Goal: Task Accomplishment & Management: Use online tool/utility

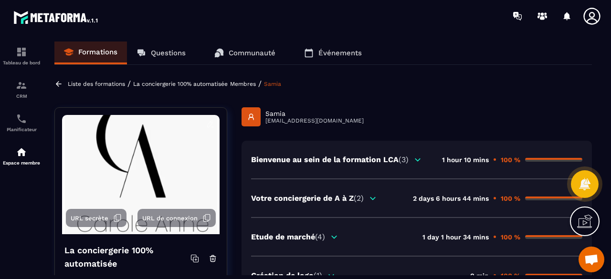
click at [220, 84] on p "La conciergerie 100% automatisée" at bounding box center [180, 84] width 94 height 7
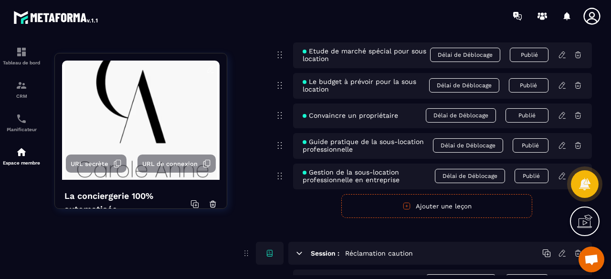
scroll to position [3149, 0]
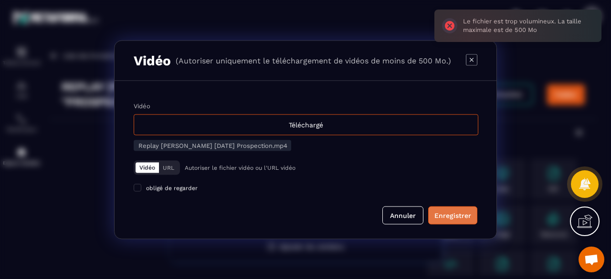
click at [460, 219] on div "Enregistrer" at bounding box center [452, 215] width 37 height 10
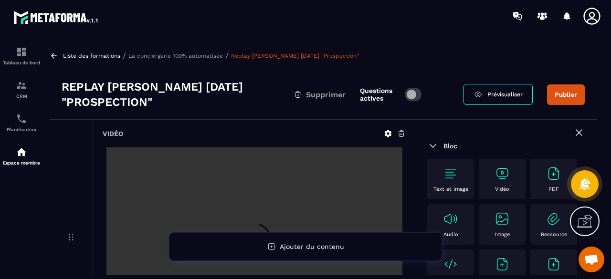
click at [555, 94] on button "Publier" at bounding box center [566, 94] width 38 height 21
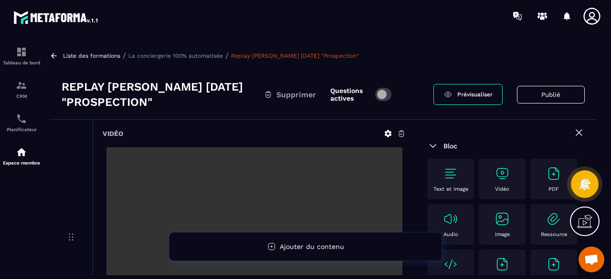
click at [162, 55] on p "La conciergerie 100% automatisée" at bounding box center [175, 55] width 94 height 7
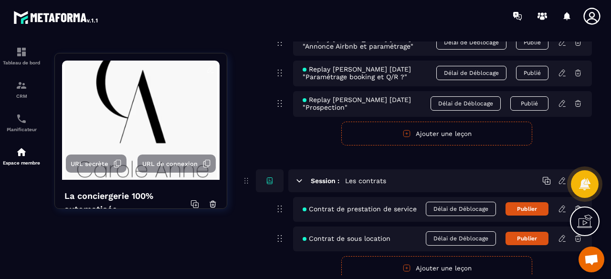
scroll to position [5298, 0]
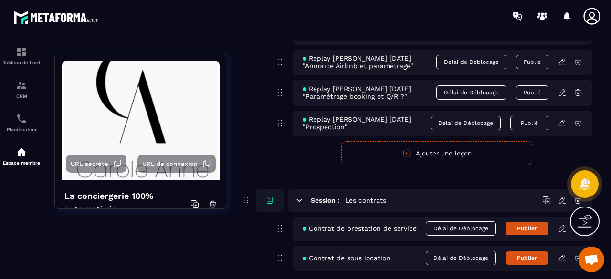
click at [458, 145] on button "Ajouter une leçon" at bounding box center [436, 153] width 191 height 24
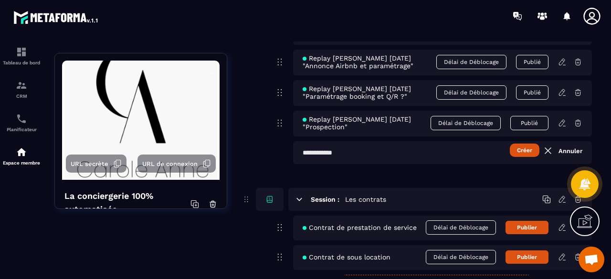
click at [384, 148] on input "text" at bounding box center [442, 152] width 299 height 23
paste input "**********"
type input "**********"
click at [523, 144] on button "Créer" at bounding box center [525, 150] width 30 height 13
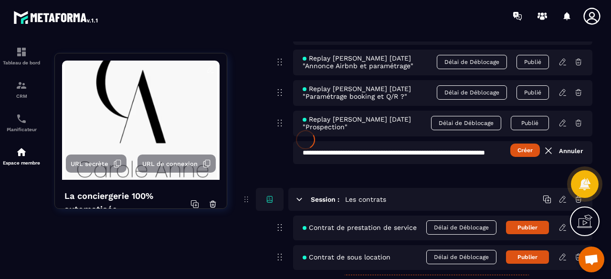
scroll to position [0, 0]
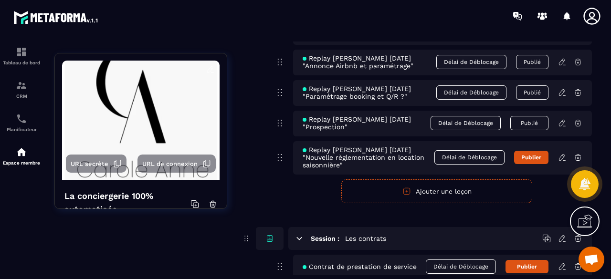
click at [560, 150] on div "Replay Florian 25-03-2025 "Nouvelle règlementation en location saisonnière" Dél…" at bounding box center [442, 157] width 299 height 33
click at [562, 153] on icon at bounding box center [562, 157] width 9 height 9
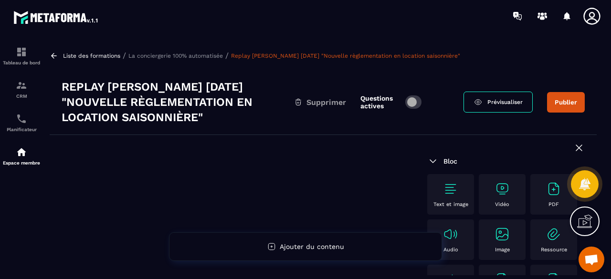
click at [497, 188] on img at bounding box center [501, 188] width 15 height 15
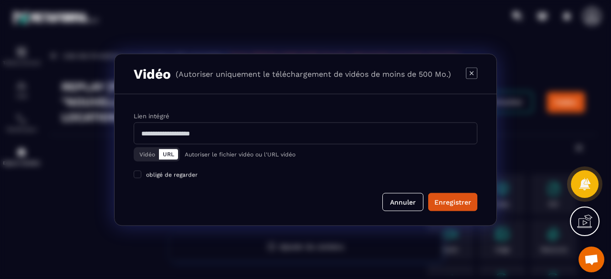
click at [292, 232] on div "Modal window" at bounding box center [305, 139] width 611 height 279
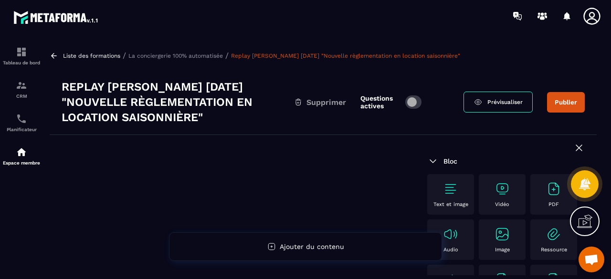
click at [494, 194] on img at bounding box center [501, 188] width 15 height 15
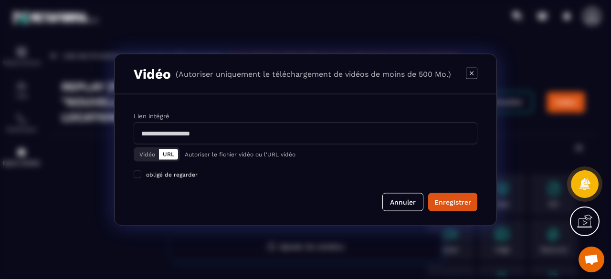
click at [150, 156] on button "Vidéo" at bounding box center [147, 154] width 23 height 10
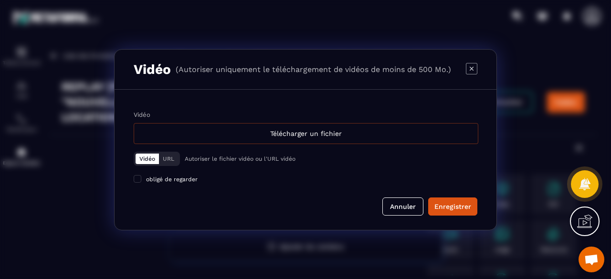
click at [286, 133] on div "Télécharger un fichier" at bounding box center [306, 133] width 344 height 21
click at [0, 0] on input "Vidéo Télécharger un fichier" at bounding box center [0, 0] width 0 height 0
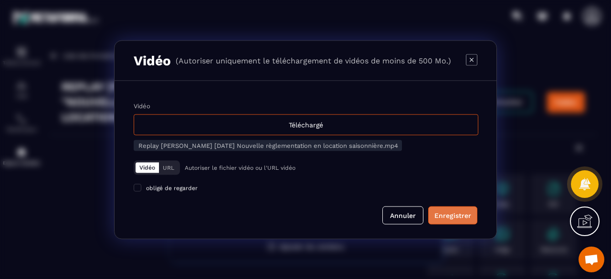
click at [457, 215] on div "Enregistrer" at bounding box center [452, 215] width 37 height 10
click at [368, 32] on div "Modal window" at bounding box center [305, 139] width 611 height 279
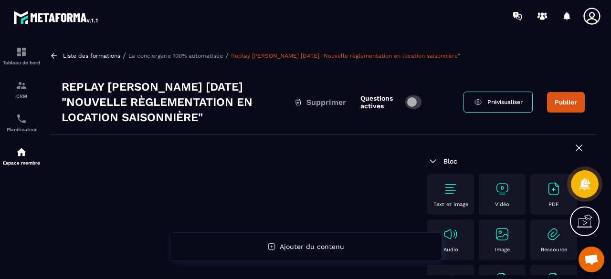
click at [511, 192] on div "Vidéo" at bounding box center [501, 194] width 37 height 26
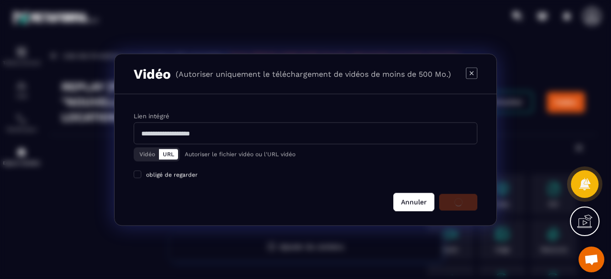
click at [425, 202] on button "Annuler" at bounding box center [413, 202] width 41 height 18
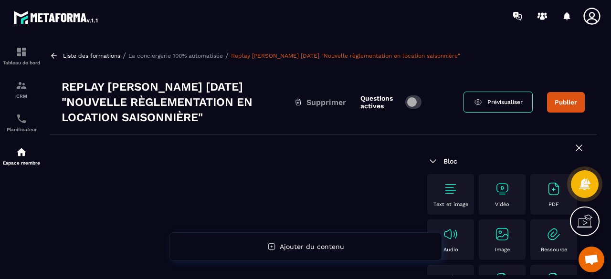
click at [501, 199] on div "Vidéo" at bounding box center [501, 194] width 37 height 26
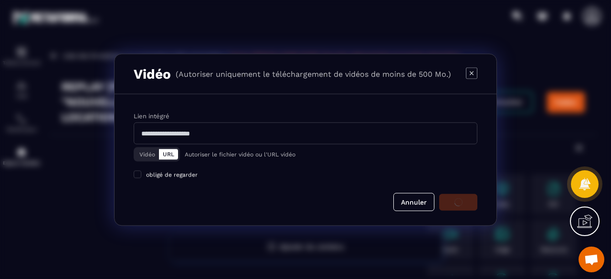
click at [150, 158] on button "Vidéo" at bounding box center [147, 154] width 23 height 10
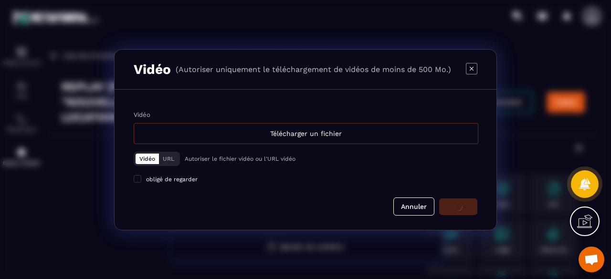
click at [316, 138] on div "Télécharger un fichier" at bounding box center [306, 133] width 344 height 21
click at [0, 0] on input "Vidéo Télécharger un fichier" at bounding box center [0, 0] width 0 height 0
click at [412, 208] on button "Annuler" at bounding box center [413, 207] width 41 height 18
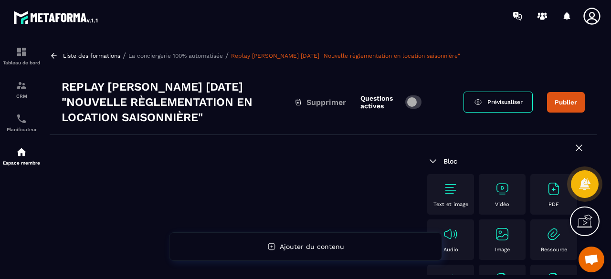
click at [492, 196] on div "Vidéo" at bounding box center [501, 194] width 37 height 26
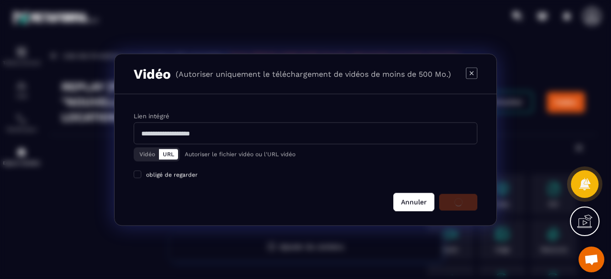
click at [417, 200] on button "Annuler" at bounding box center [413, 202] width 41 height 18
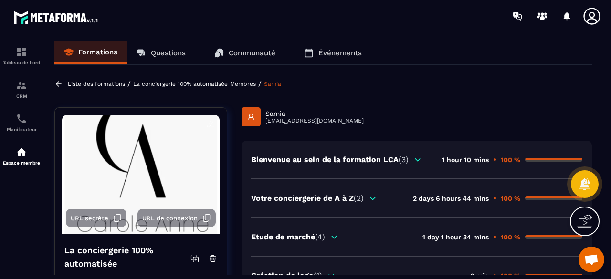
click at [157, 53] on p "Questions" at bounding box center [168, 53] width 35 height 9
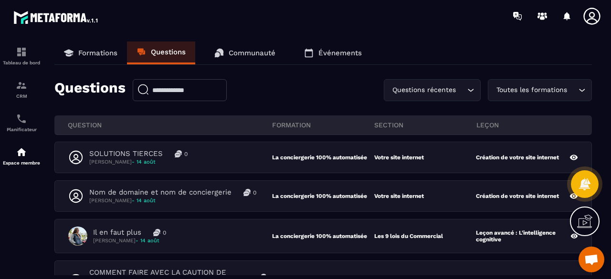
click at [103, 52] on p "Formations" at bounding box center [97, 53] width 39 height 9
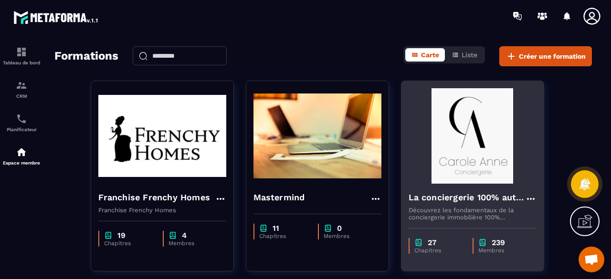
scroll to position [48, 0]
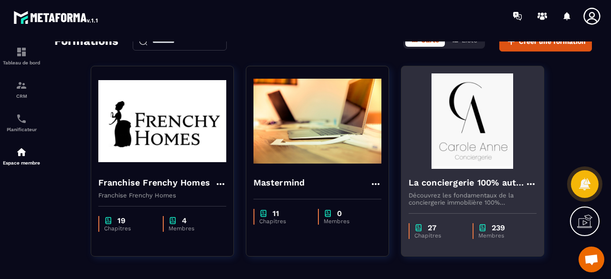
click at [472, 159] on img at bounding box center [472, 120] width 128 height 95
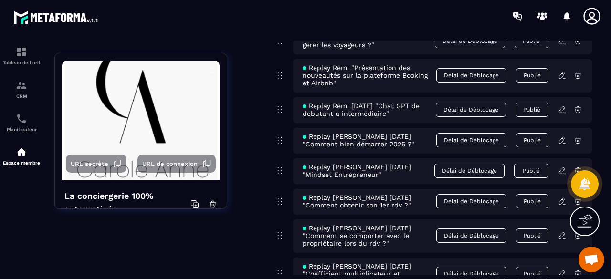
scroll to position [4962, 0]
